Goal: Transaction & Acquisition: Purchase product/service

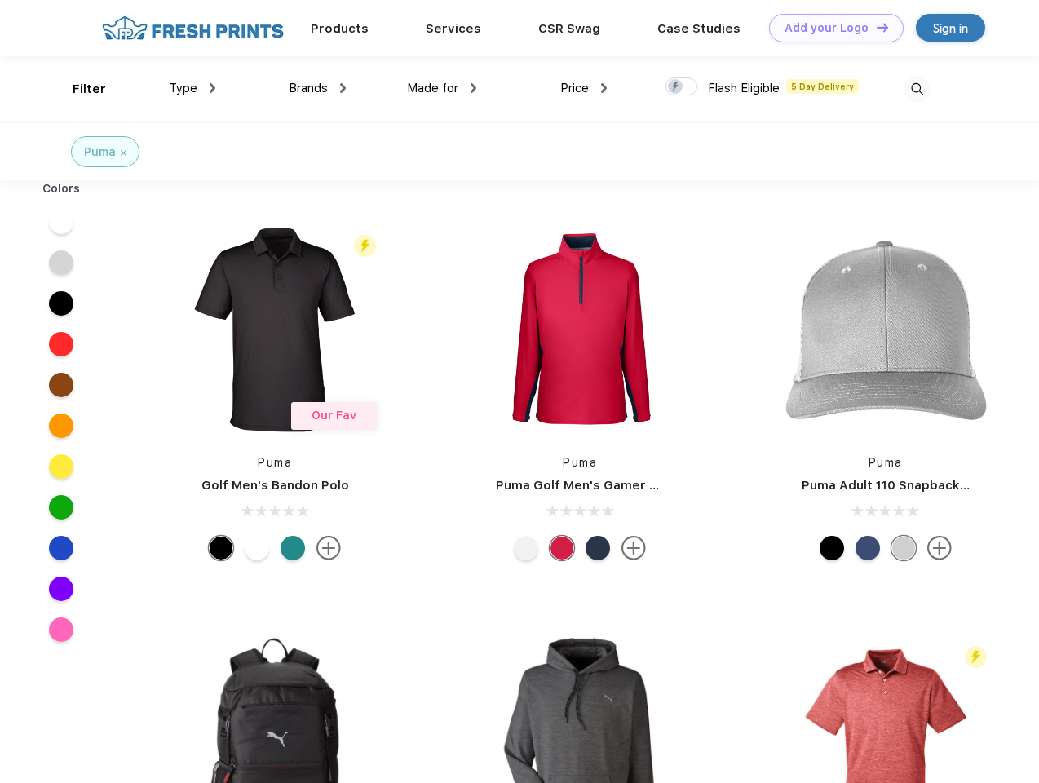
scroll to position [1, 0]
click at [830, 28] on link "Add your Logo Design Tool" at bounding box center [836, 28] width 135 height 29
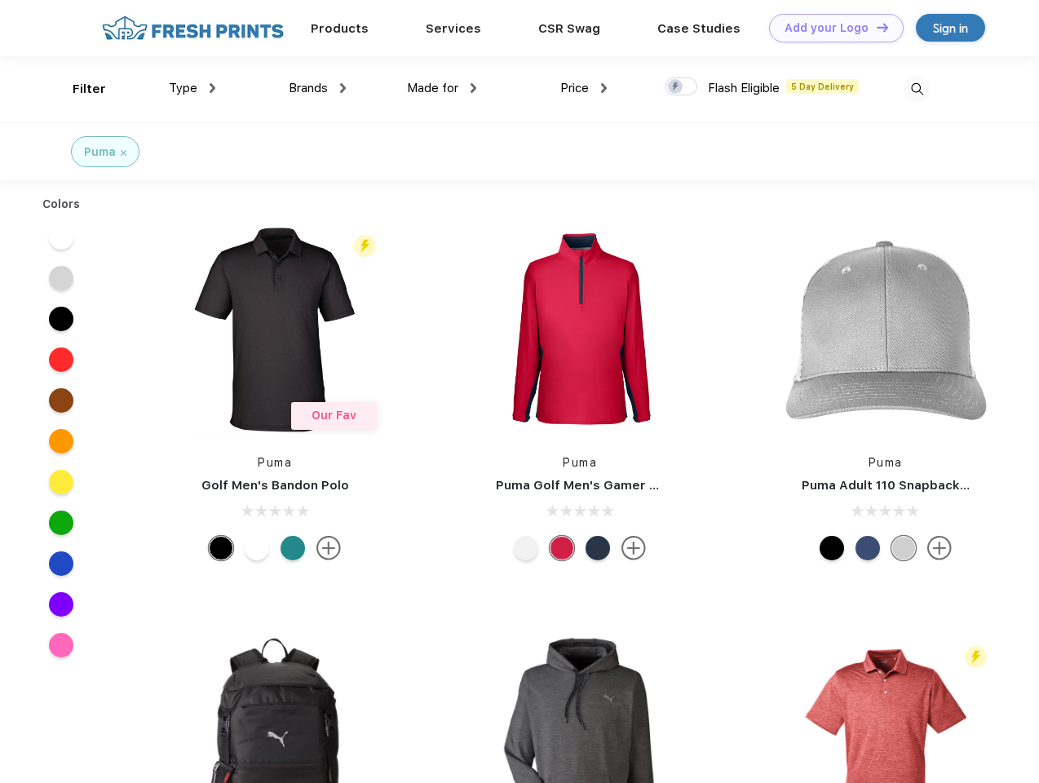
click at [0, 0] on div "Design Tool" at bounding box center [0, 0] width 0 height 0
click at [875, 27] on link "Add your Logo Design Tool" at bounding box center [836, 28] width 135 height 29
click at [78, 89] on div "Filter" at bounding box center [89, 89] width 33 height 19
click at [193, 88] on span "Type" at bounding box center [183, 88] width 29 height 15
click at [317, 88] on span "Brands" at bounding box center [308, 88] width 39 height 15
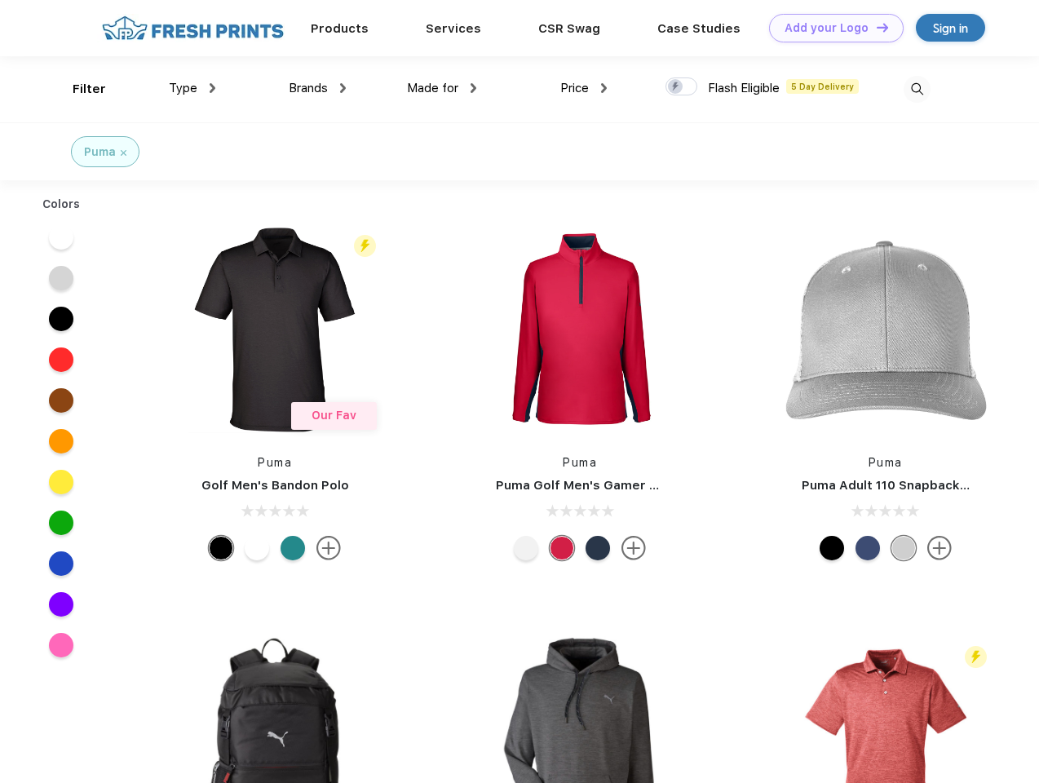
click at [442, 88] on span "Made for" at bounding box center [432, 88] width 51 height 15
click at [584, 88] on span "Price" at bounding box center [574, 88] width 29 height 15
click at [682, 87] on div at bounding box center [682, 86] width 32 height 18
click at [676, 87] on input "checkbox" at bounding box center [671, 82] width 11 height 11
click at [917, 89] on img at bounding box center [917, 89] width 27 height 27
